Goal: Complete application form

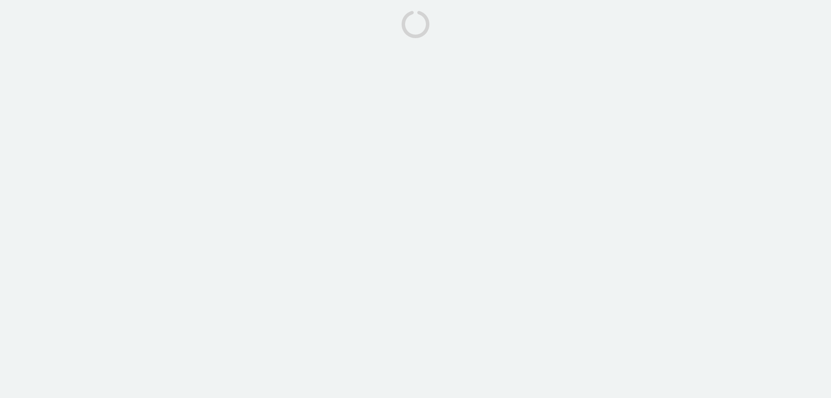
click at [0, 99] on body at bounding box center [415, 199] width 831 height 398
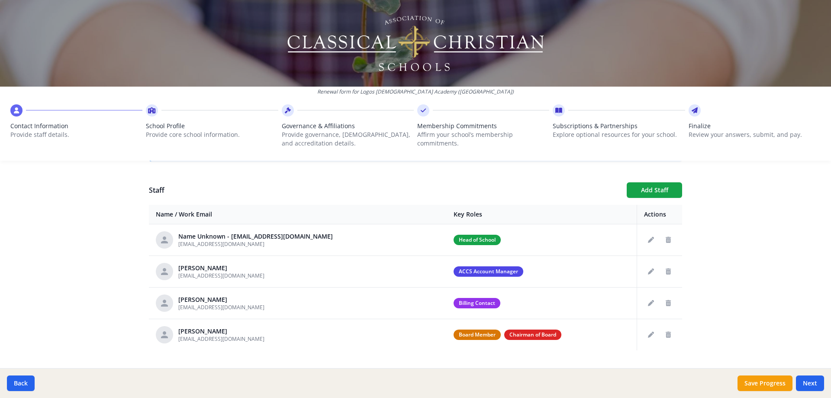
scroll to position [304, 0]
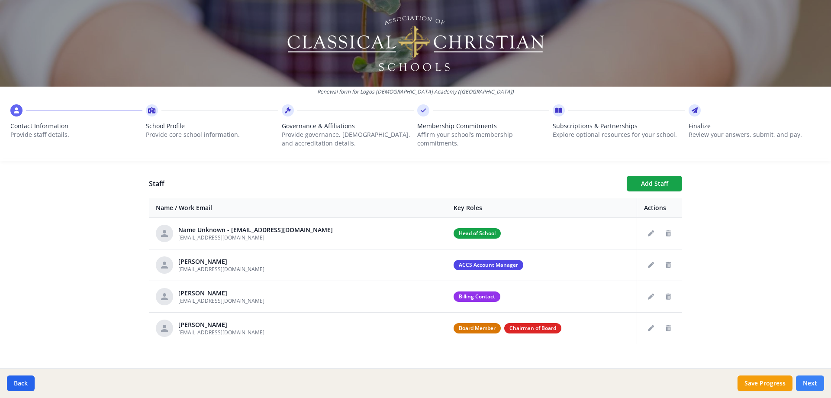
drag, startPoint x: 813, startPoint y: 373, endPoint x: 812, endPoint y: 382, distance: 9.1
click at [813, 374] on div "Back Save Progress Next" at bounding box center [415, 383] width 831 height 30
click at [812, 383] on button "Next" at bounding box center [810, 383] width 28 height 16
type input "[PHONE_NUMBER]"
type input "7.75"
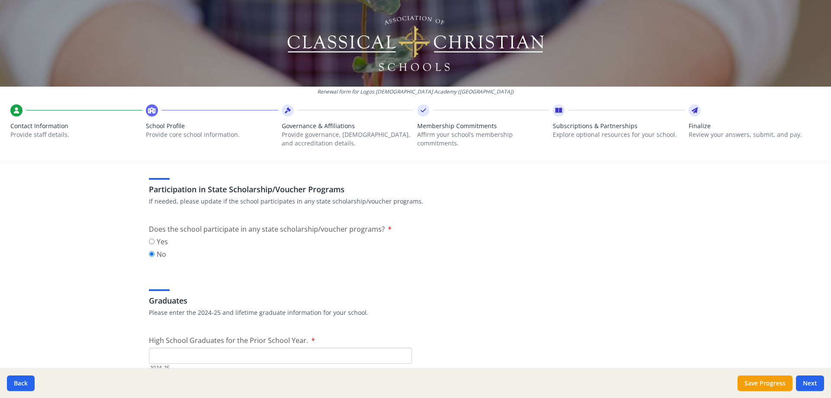
scroll to position [1024, 0]
